Goal: Information Seeking & Learning: Stay updated

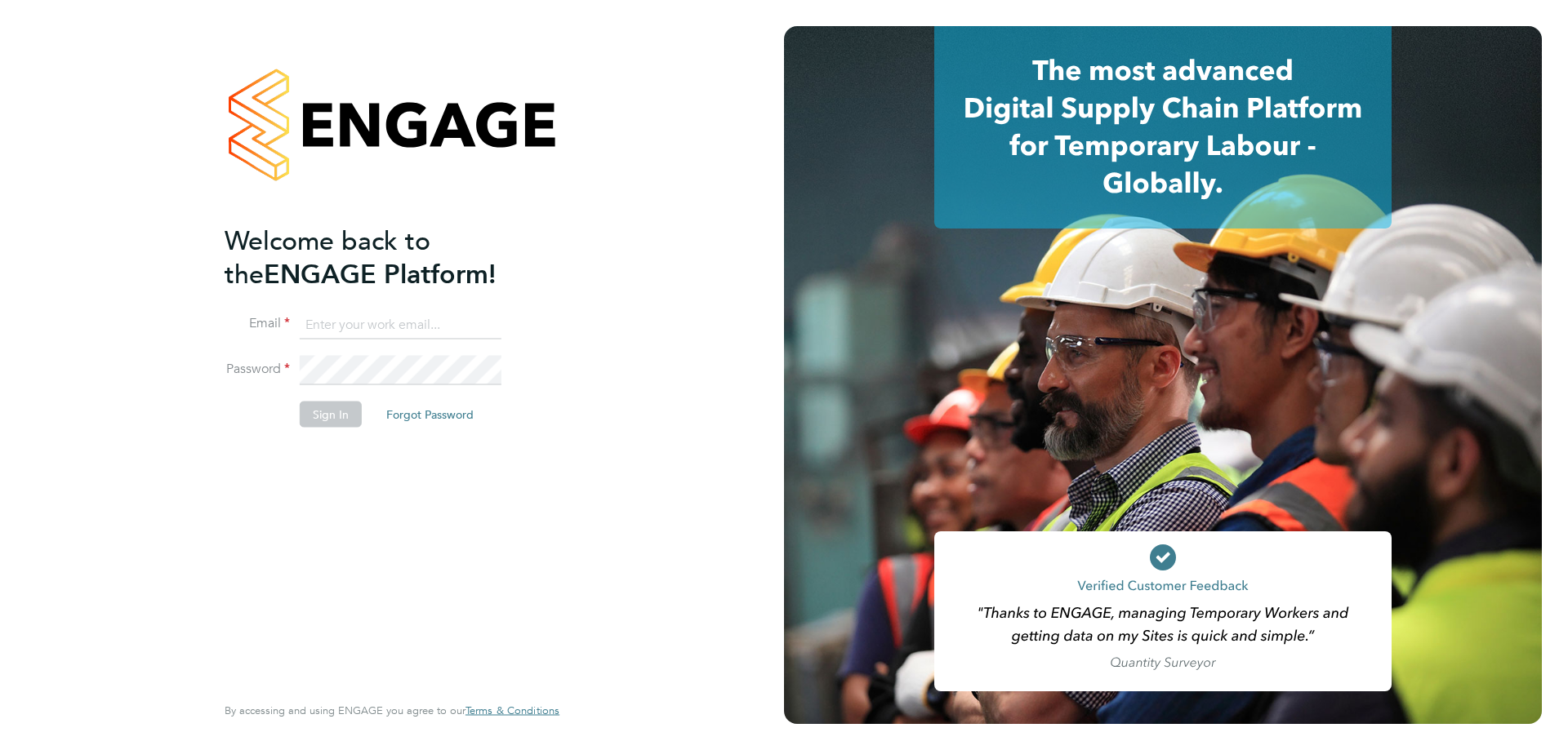
type input "karl.sandford@hmsworks.co.uk"
click at [312, 414] on button "Sign In" at bounding box center [331, 414] width 62 height 26
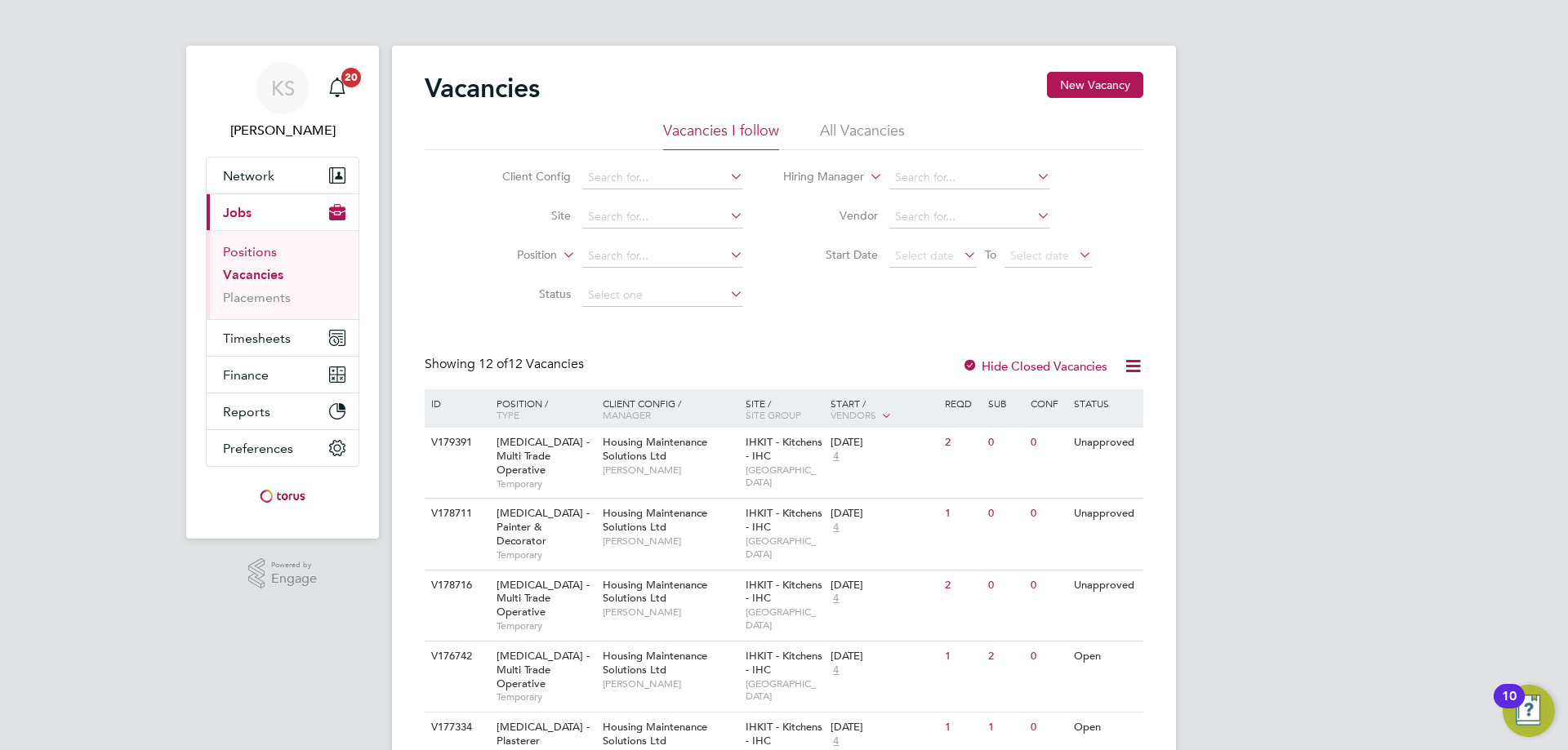
click at [257, 255] on link "Positions" at bounding box center [249, 252] width 54 height 16
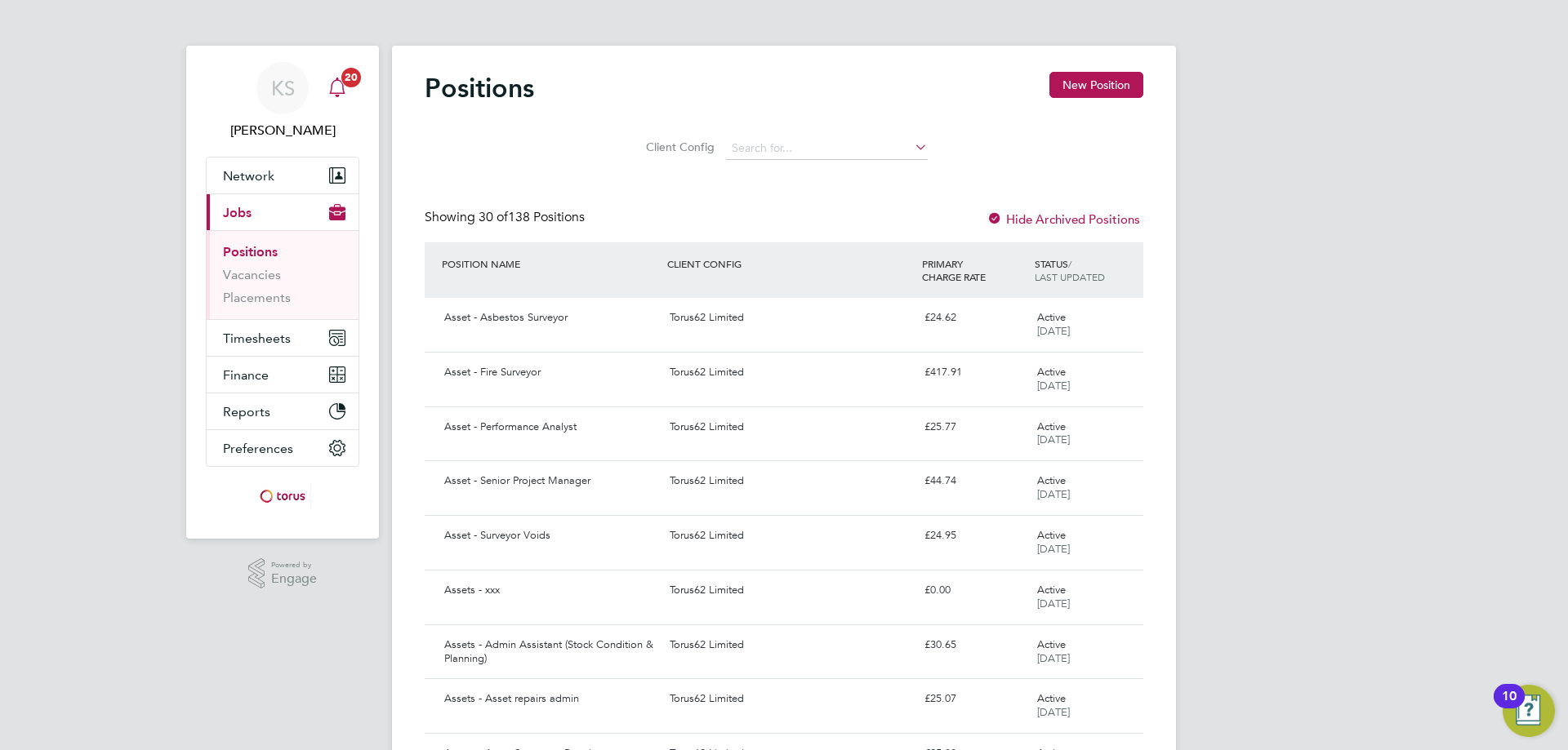
click at [343, 76] on span "20" at bounding box center [351, 78] width 19 height 19
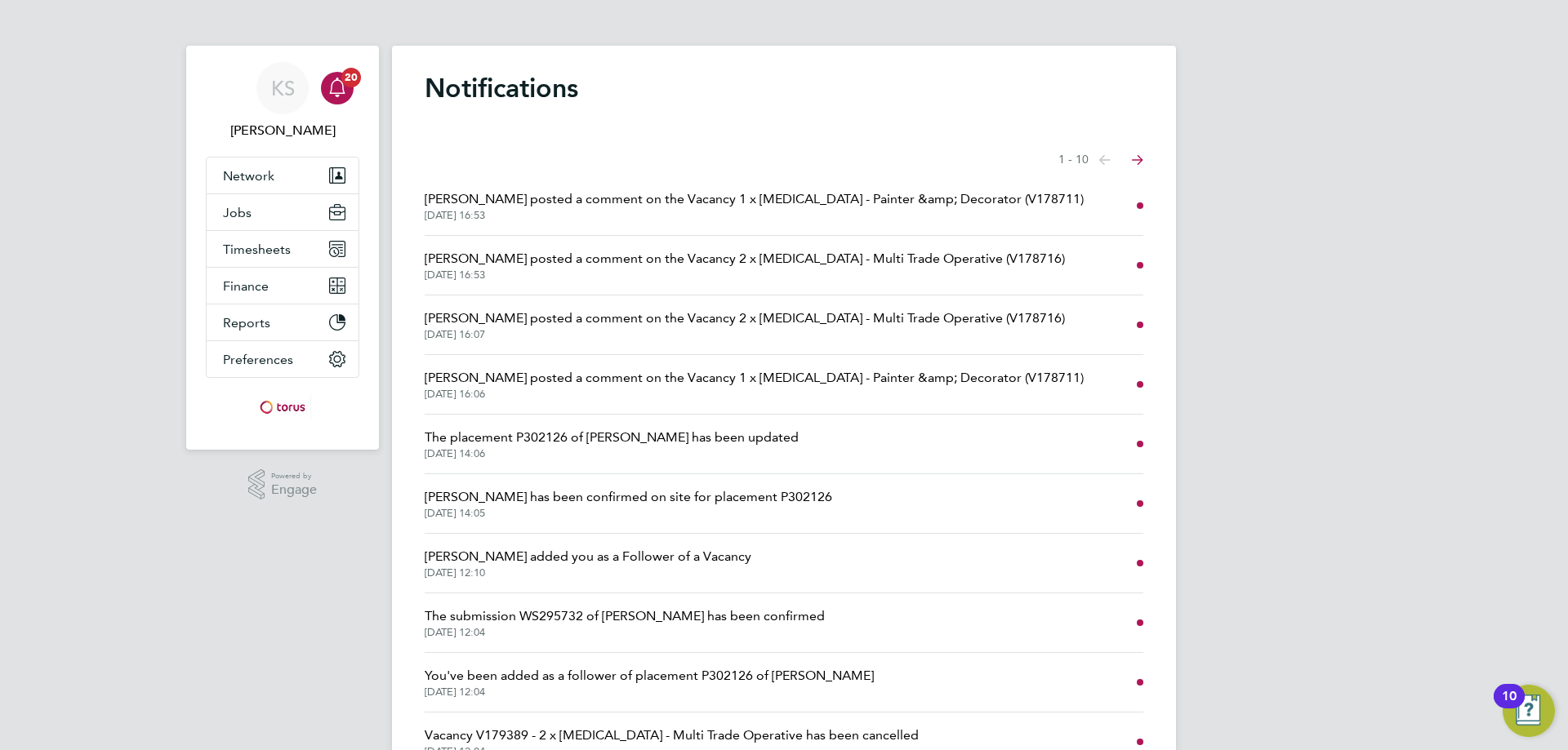
click at [777, 376] on span "[PERSON_NAME] posted a comment on the Vacancy 1 x [MEDICAL_DATA] - Painter &amp…" at bounding box center [753, 378] width 659 height 19
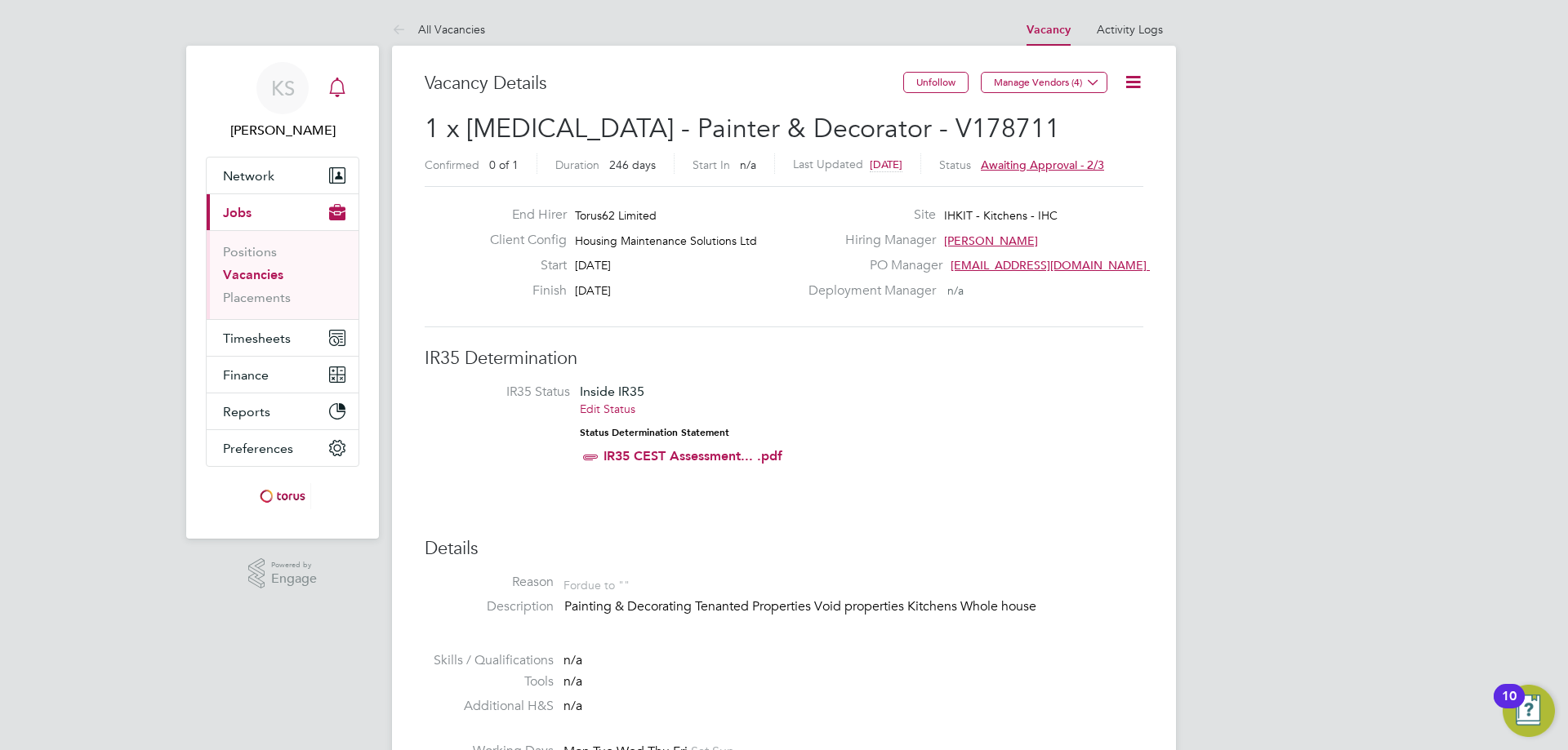
click at [343, 85] on icon "Main navigation" at bounding box center [338, 88] width 19 height 19
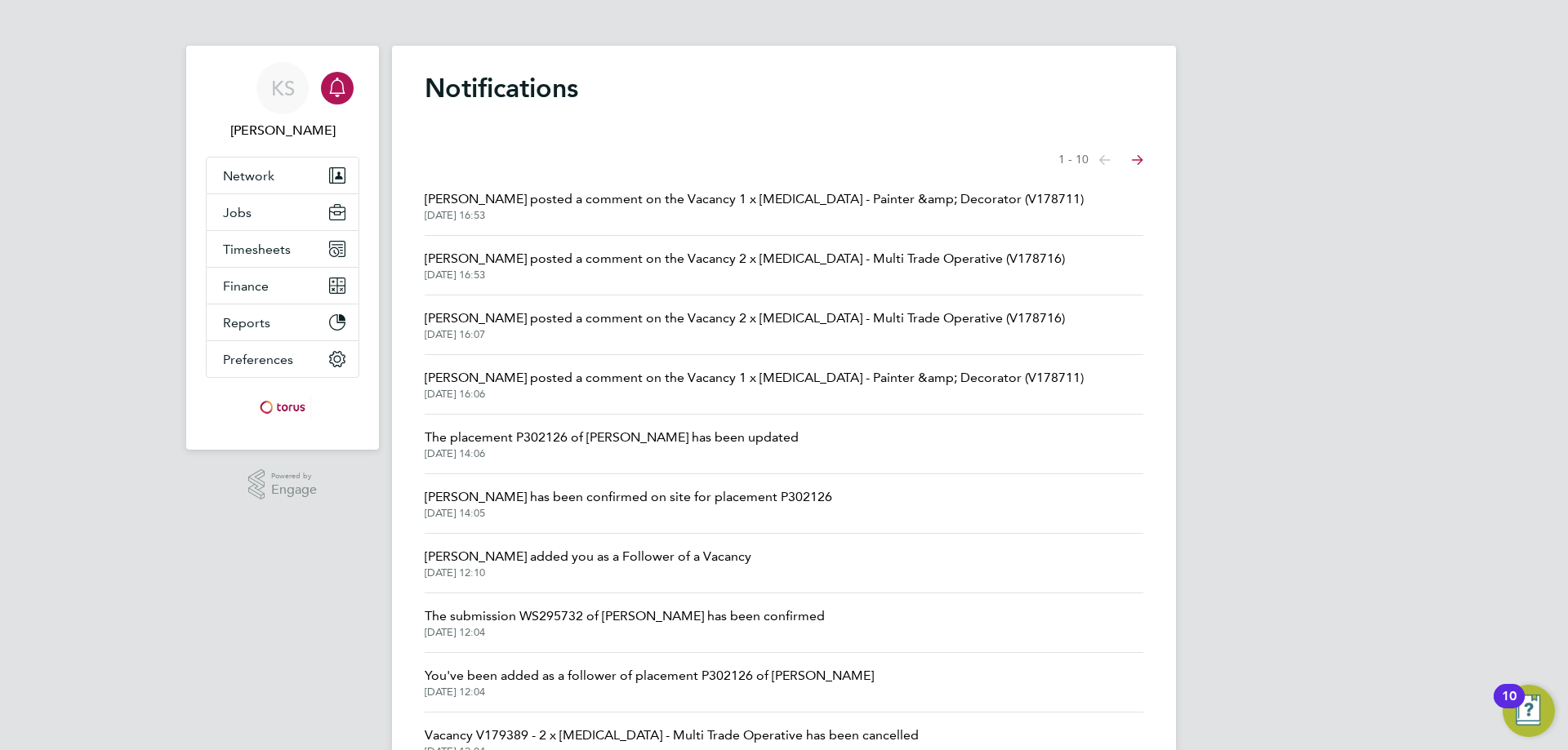
click at [923, 316] on span "[PERSON_NAME] posted a comment on the Vacancy 2 x [MEDICAL_DATA] - Multi Trade …" at bounding box center [745, 318] width 640 height 19
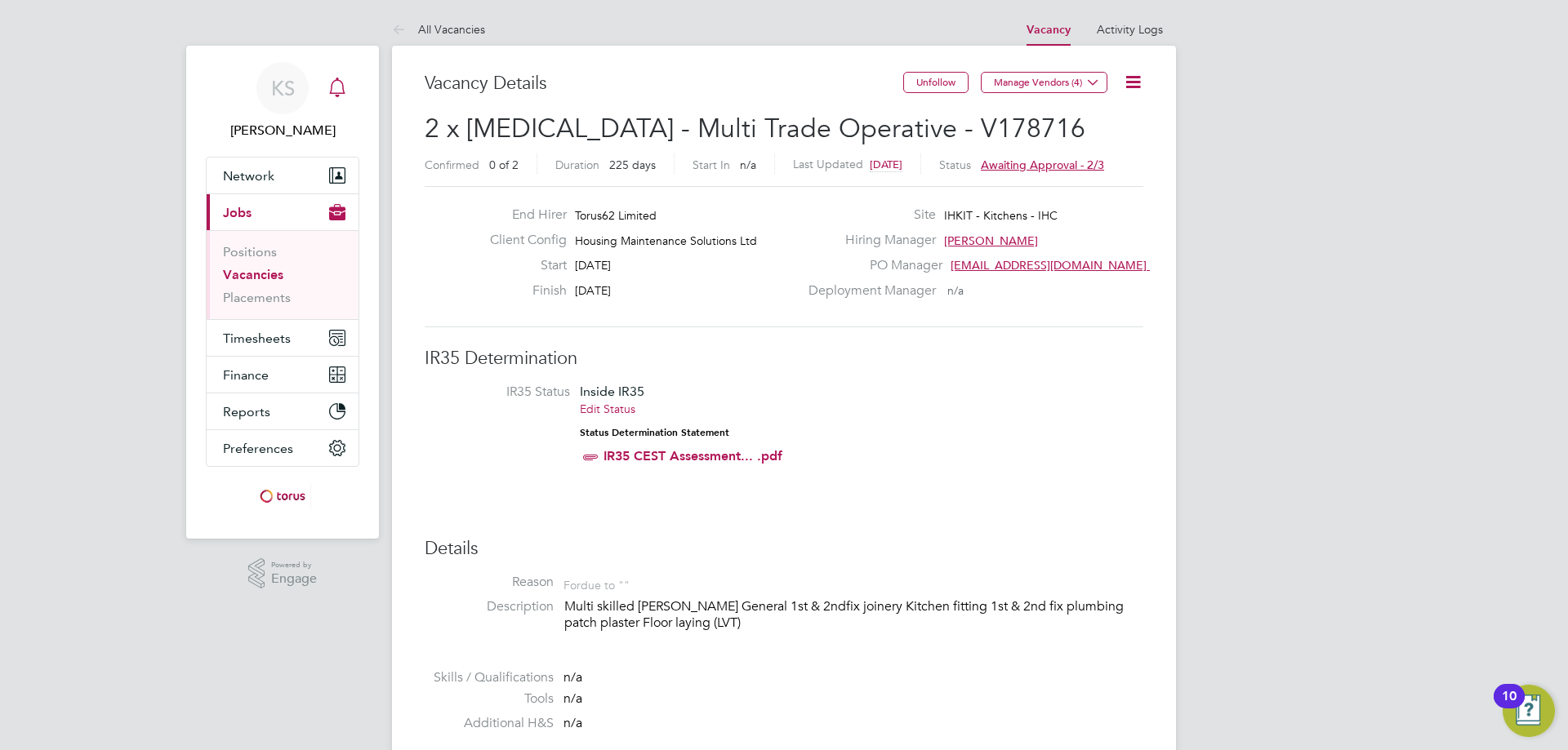
click at [322, 96] on div "Main navigation" at bounding box center [338, 89] width 33 height 33
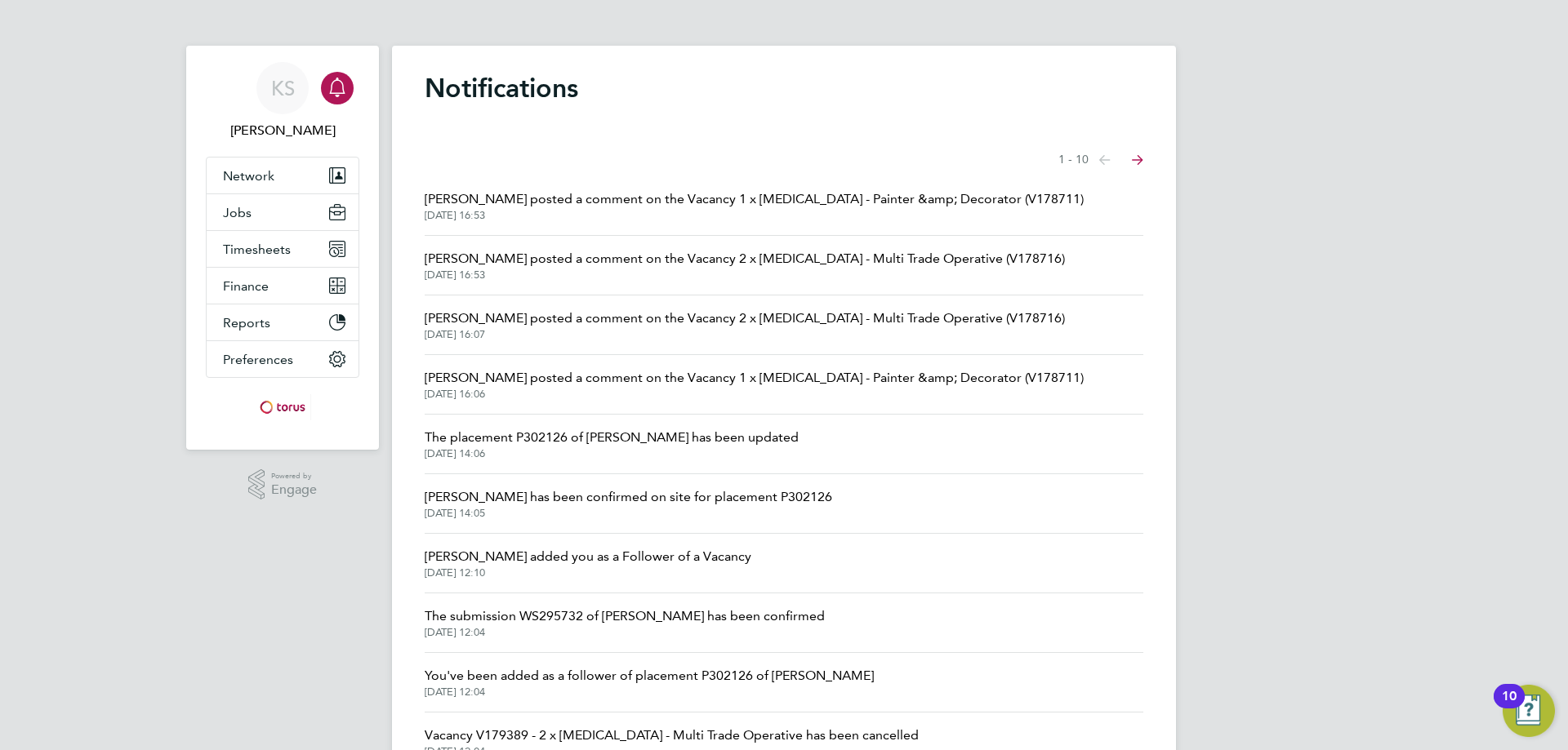
click at [684, 209] on span "[DATE] 16:53" at bounding box center [753, 215] width 659 height 13
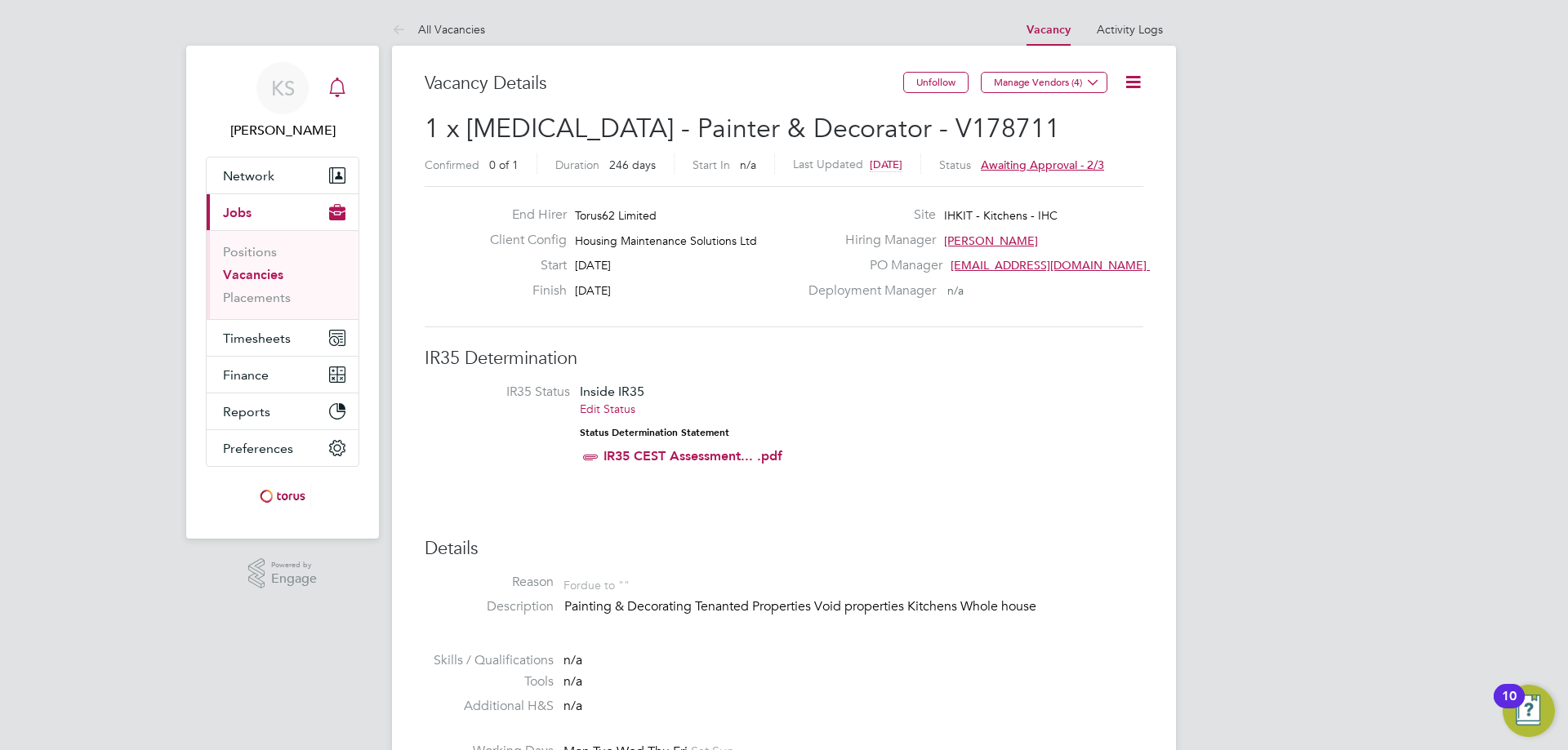
click at [336, 76] on div "Main navigation" at bounding box center [338, 89] width 33 height 33
